Goal: Find specific page/section

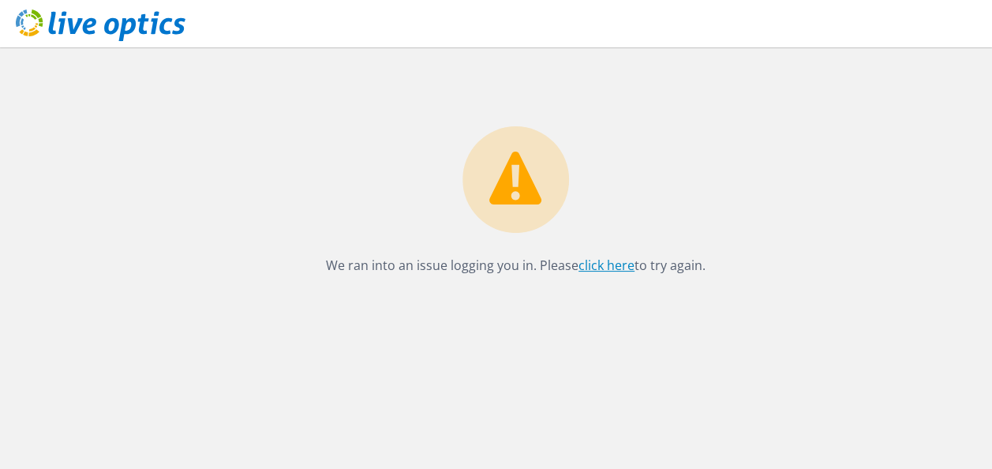
click at [605, 259] on link "click here" at bounding box center [607, 265] width 56 height 17
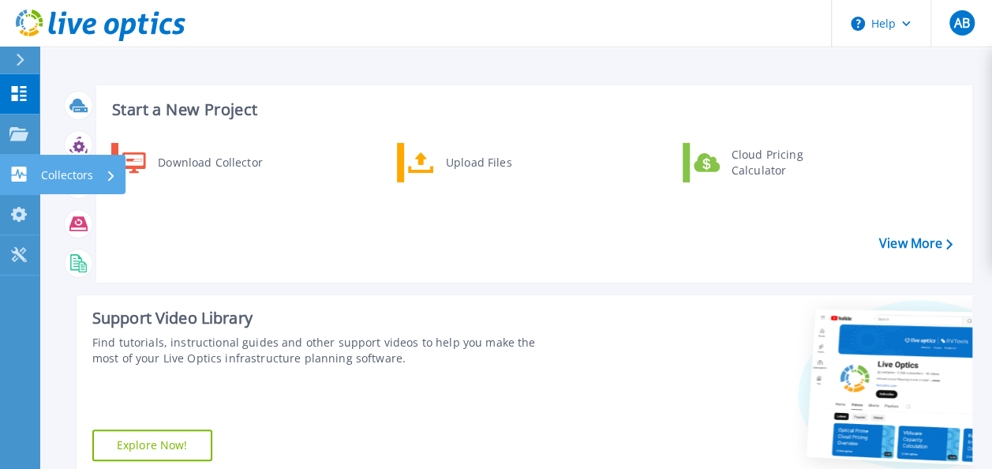
click at [20, 182] on icon at bounding box center [18, 174] width 19 height 15
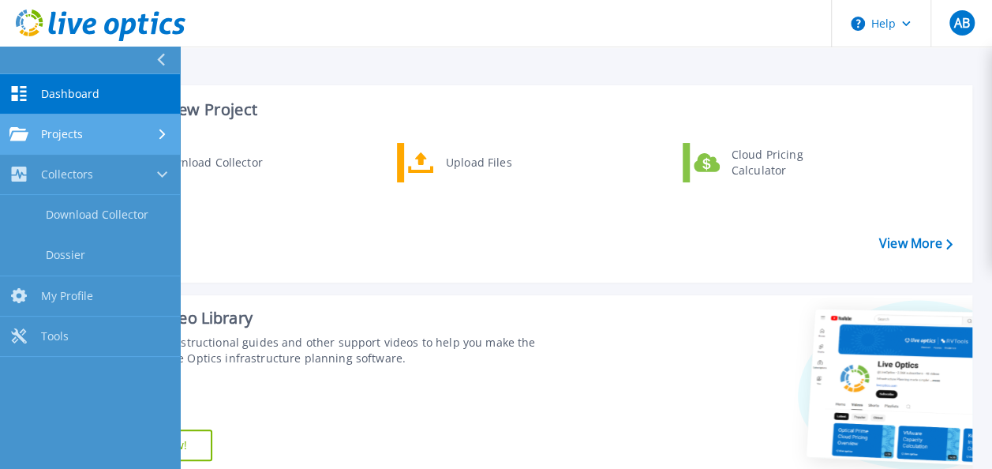
click at [33, 131] on div "Projects" at bounding box center [45, 134] width 73 height 14
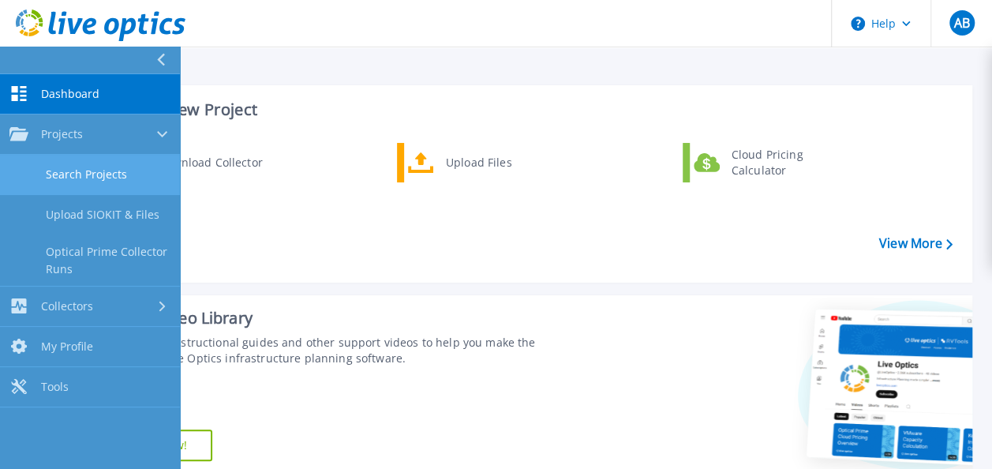
click at [75, 174] on link "Search Projects" at bounding box center [90, 175] width 180 height 40
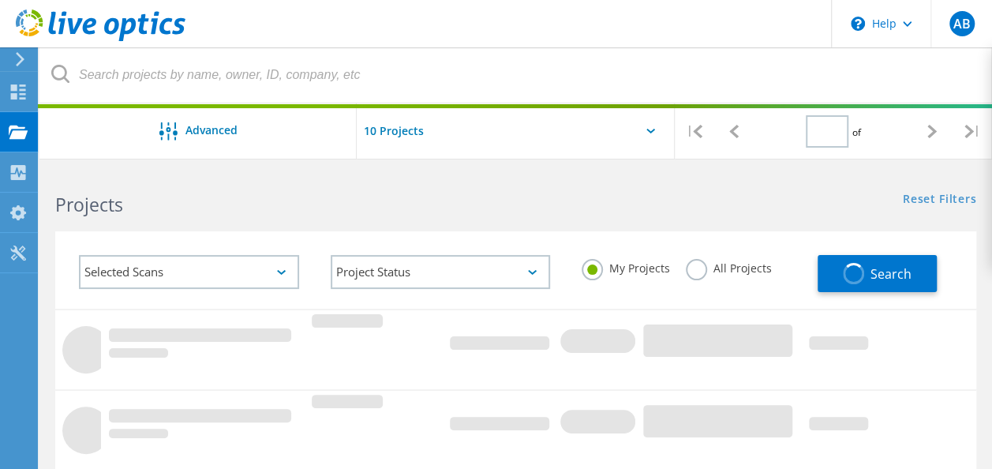
type input "1"
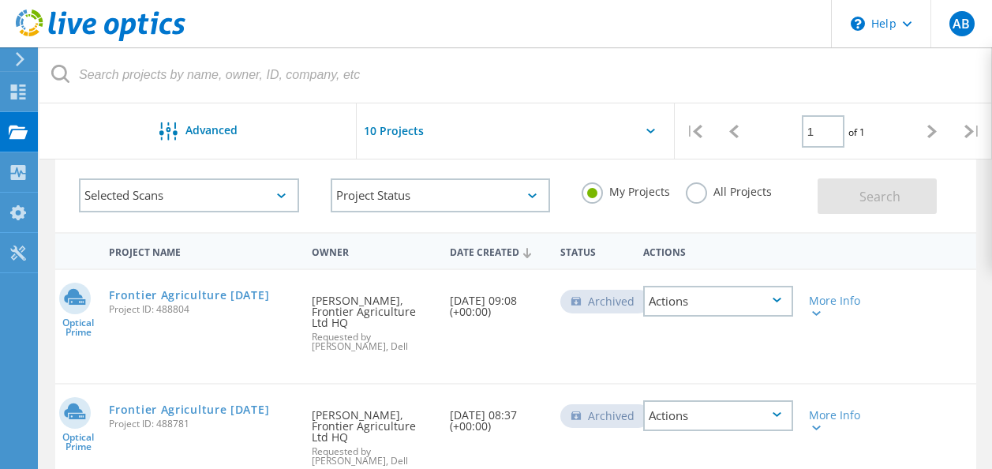
scroll to position [77, 0]
